Goal: Information Seeking & Learning: Stay updated

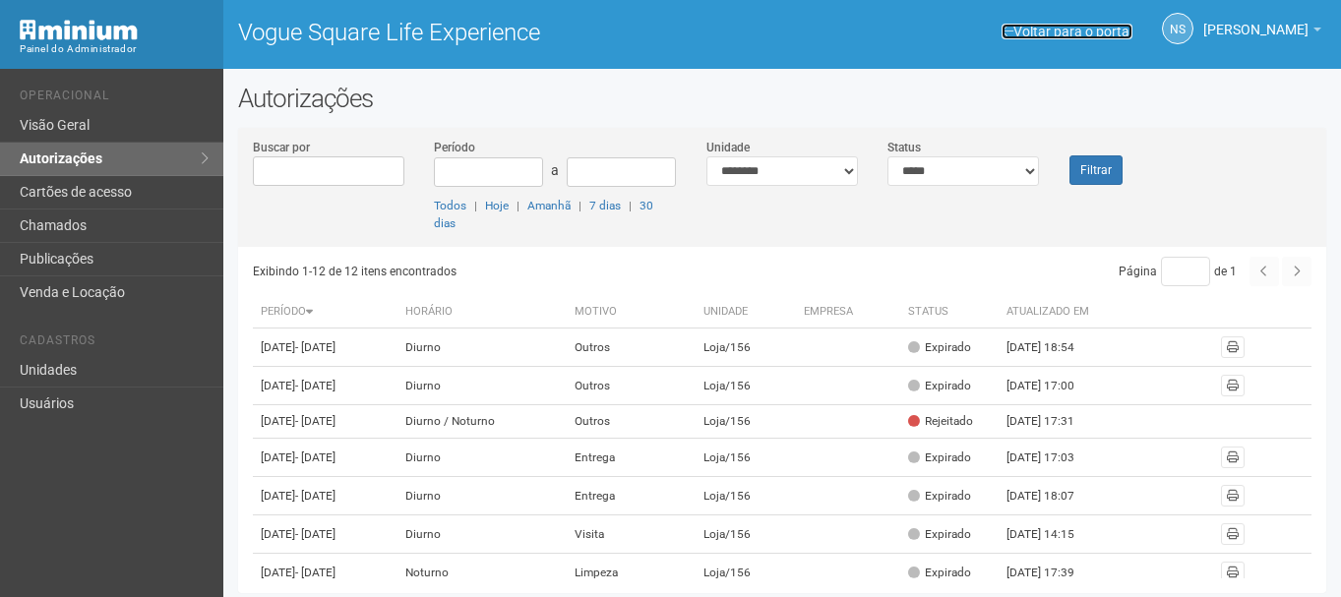
click at [1095, 31] on link "Voltar para o portal" at bounding box center [1067, 32] width 131 height 16
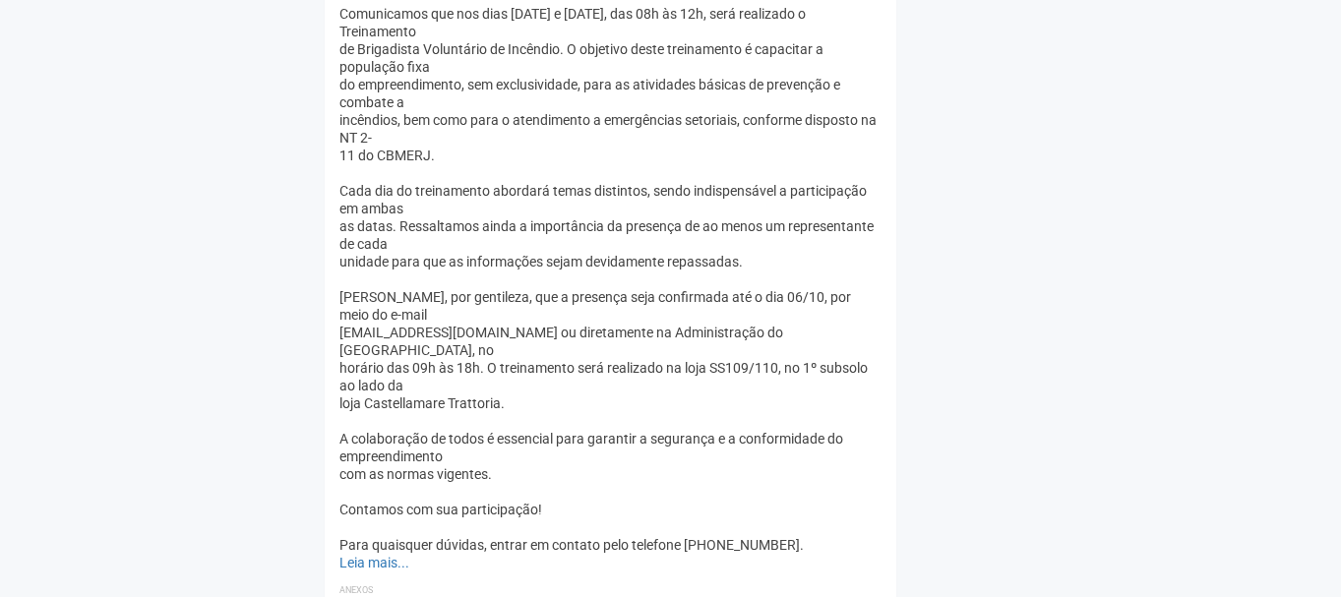
scroll to position [1771, 0]
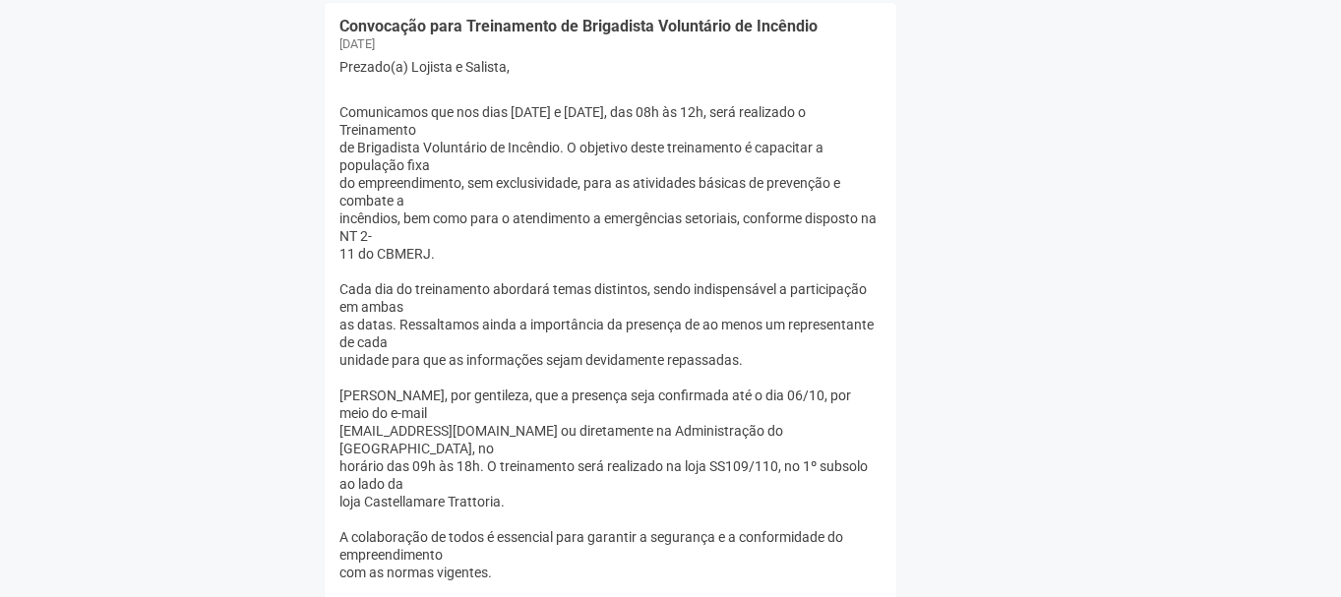
click at [717, 106] on div "Comunicamos que nos dias [DATE] e [DATE], das 08h às 12h, será realizado o Trei…" at bounding box center [610, 182] width 542 height 159
click at [716, 106] on div "Comunicamos que nos dias [DATE] e [DATE], das 08h às 12h, será realizado o Trei…" at bounding box center [610, 182] width 542 height 159
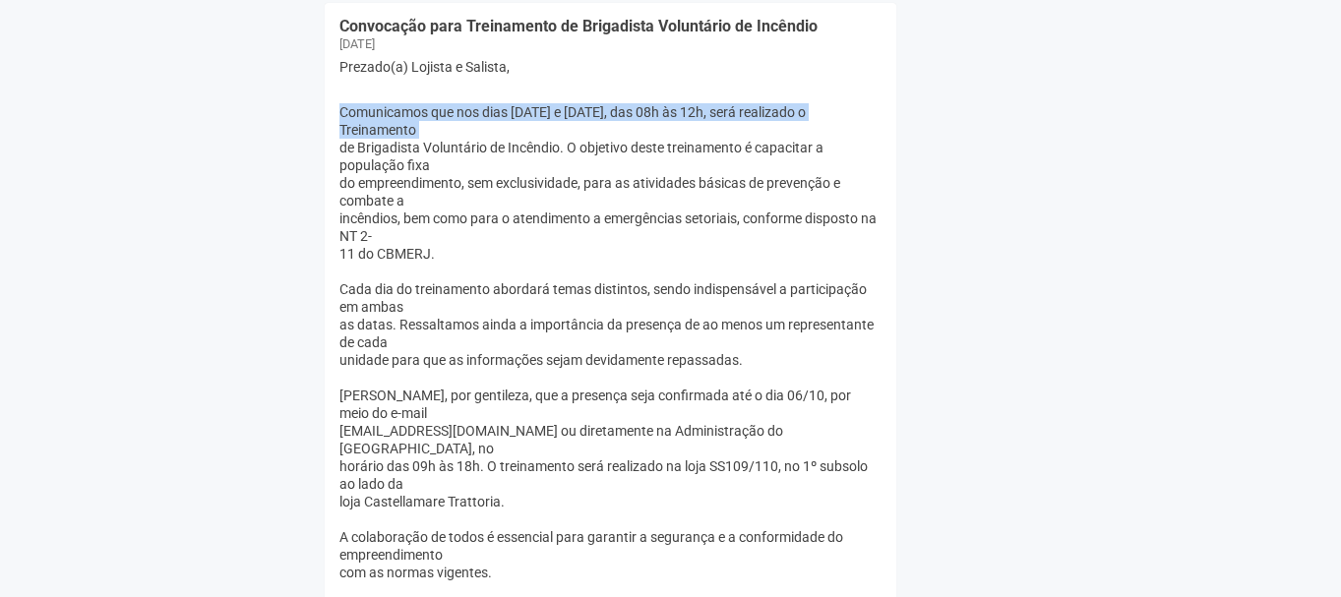
click at [716, 106] on div "Comunicamos que nos dias [DATE] e [DATE], das 08h às 12h, será realizado o Trei…" at bounding box center [610, 182] width 542 height 159
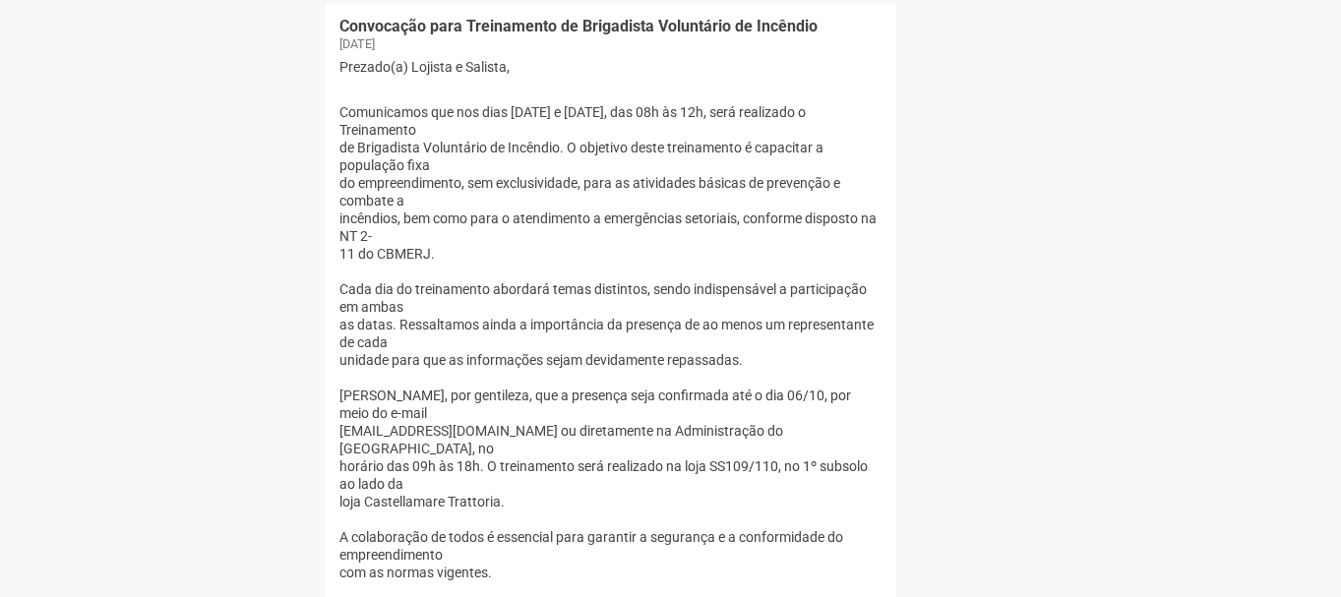
click at [794, 242] on div "Comunicamos que nos dias [DATE] e [DATE], das 08h às 12h, será realizado o Trei…" at bounding box center [610, 182] width 542 height 159
click at [473, 136] on div "Comunicamos que nos dias [DATE] e [DATE], das 08h às 12h, será realizado o Trei…" at bounding box center [610, 182] width 542 height 159
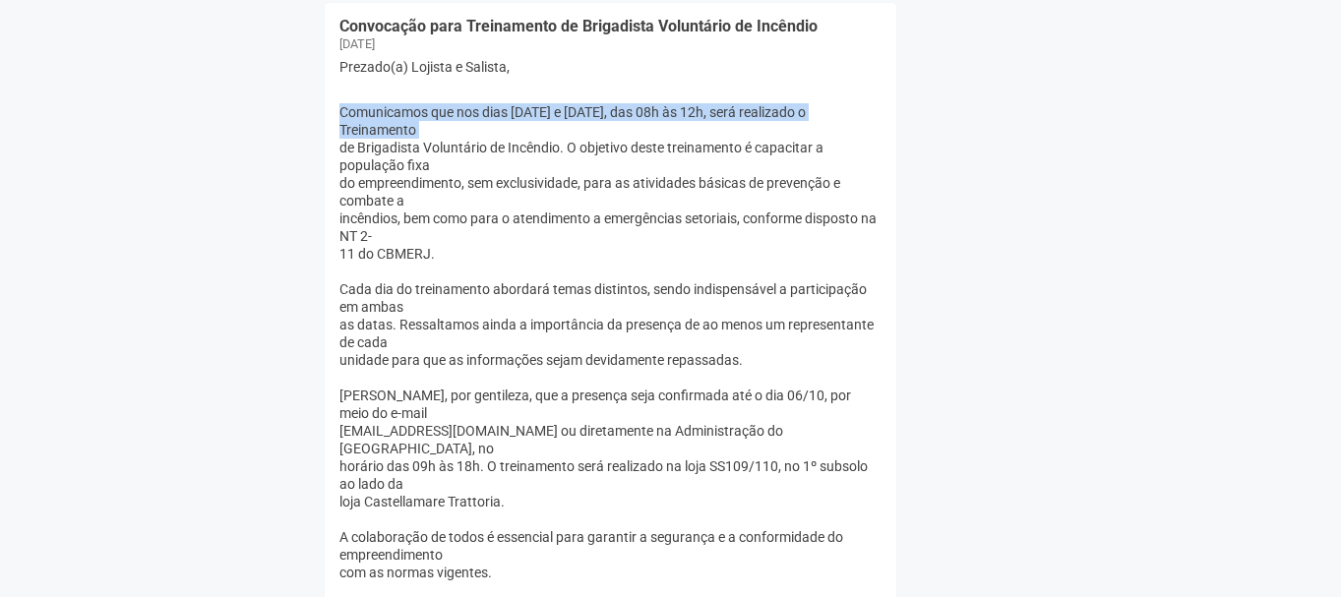
click at [473, 136] on div "Comunicamos que nos dias [DATE] e [DATE], das 08h às 12h, será realizado o Trei…" at bounding box center [610, 182] width 542 height 159
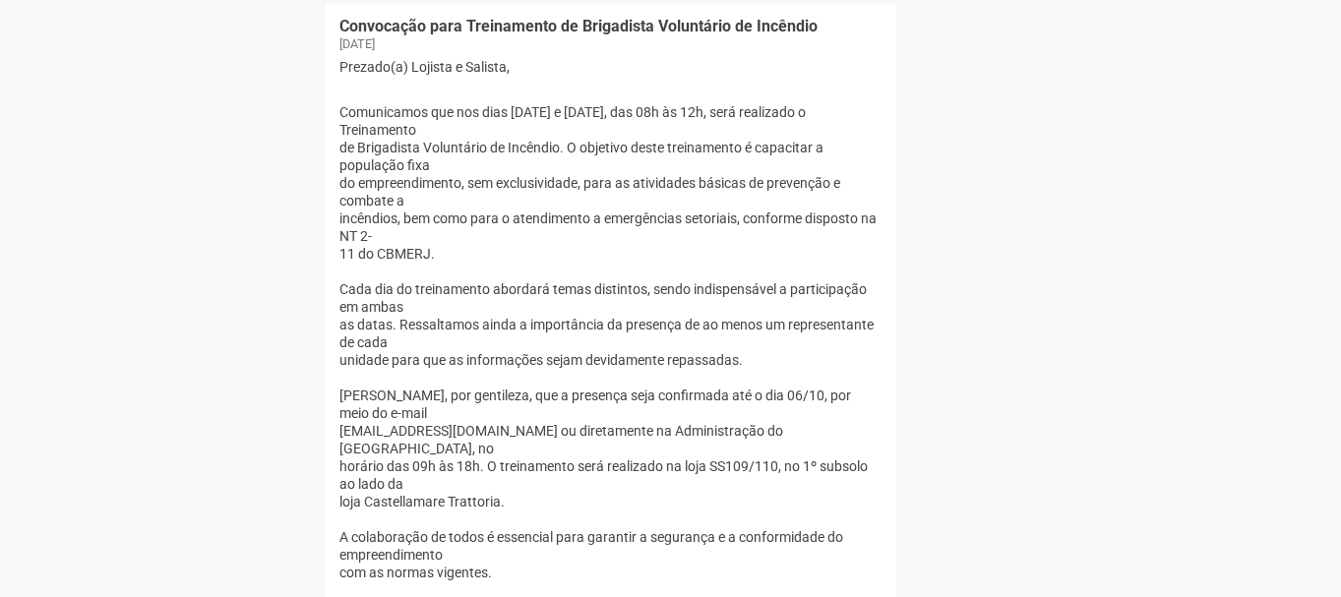
click at [627, 153] on div "Comunicamos que nos dias [DATE] e [DATE], das 08h às 12h, será realizado o Trei…" at bounding box center [610, 182] width 542 height 159
drag, startPoint x: 482, startPoint y: 188, endPoint x: 673, endPoint y: 186, distance: 190.9
click at [673, 186] on div "Comunicamos que nos dias 07 e 08 de outubro, das 08h às 12h, será realizado o T…" at bounding box center [610, 182] width 542 height 159
click at [682, 213] on div "Comunicamos que nos dias 07 e 08 de outubro, das 08h às 12h, será realizado o T…" at bounding box center [610, 182] width 542 height 159
click at [574, 170] on div "Comunicamos que nos dias 07 e 08 de outubro, das 08h às 12h, será realizado o T…" at bounding box center [610, 182] width 542 height 159
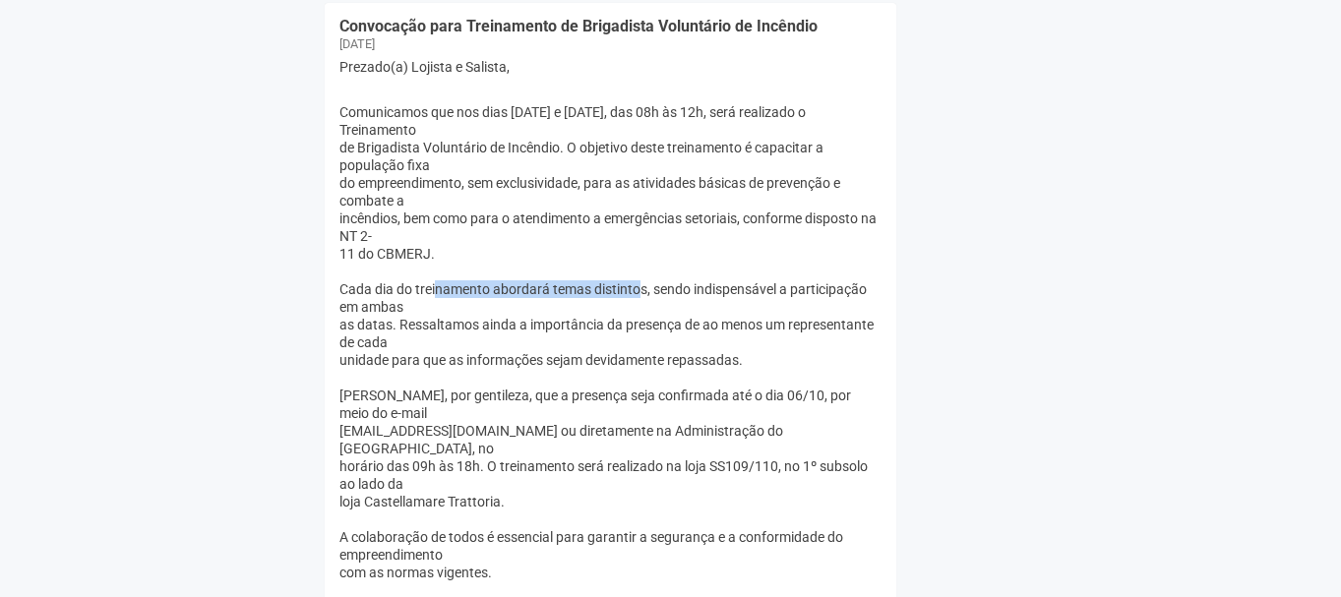
drag, startPoint x: 443, startPoint y: 287, endPoint x: 637, endPoint y: 287, distance: 193.8
click at [637, 287] on div "Cada dia do treinamento abordará temas distintos, sendo indispensável a partici…" at bounding box center [610, 324] width 542 height 89
click at [705, 414] on div "Pedimos, por gentileza, que a presença seja confirmada até o dia 06/10, por mei…" at bounding box center [610, 449] width 542 height 124
